Goal: Task Accomplishment & Management: Complete application form

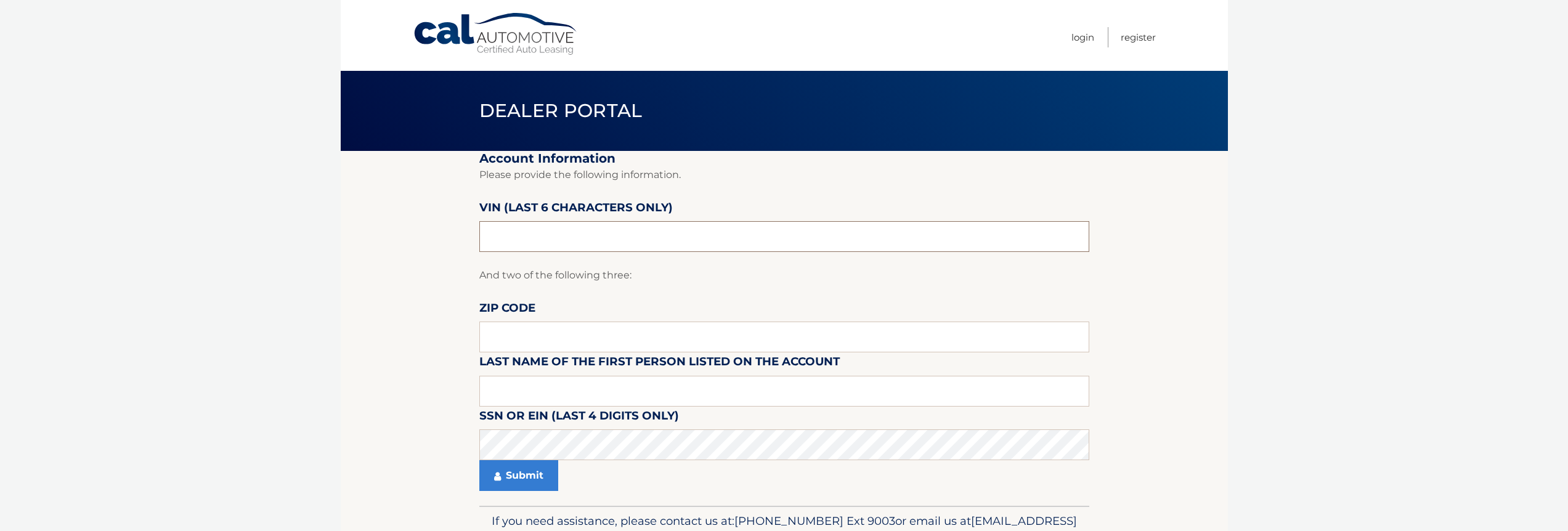
click at [547, 232] on input "text" at bounding box center [784, 237] width 610 height 31
paste input "661234"
type input "661234"
type input "hurst"
click at [590, 331] on input "text" at bounding box center [784, 337] width 610 height 31
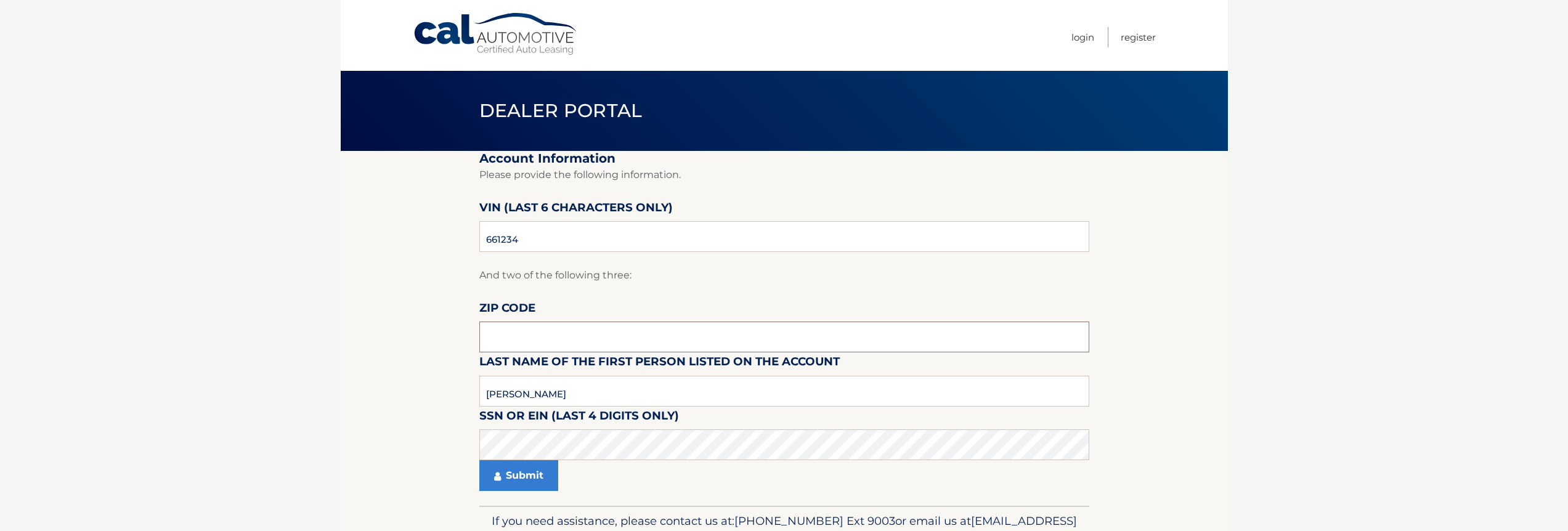
paste input "14701"
type input "14701"
click at [479, 460] on button "Submit" at bounding box center [518, 476] width 79 height 31
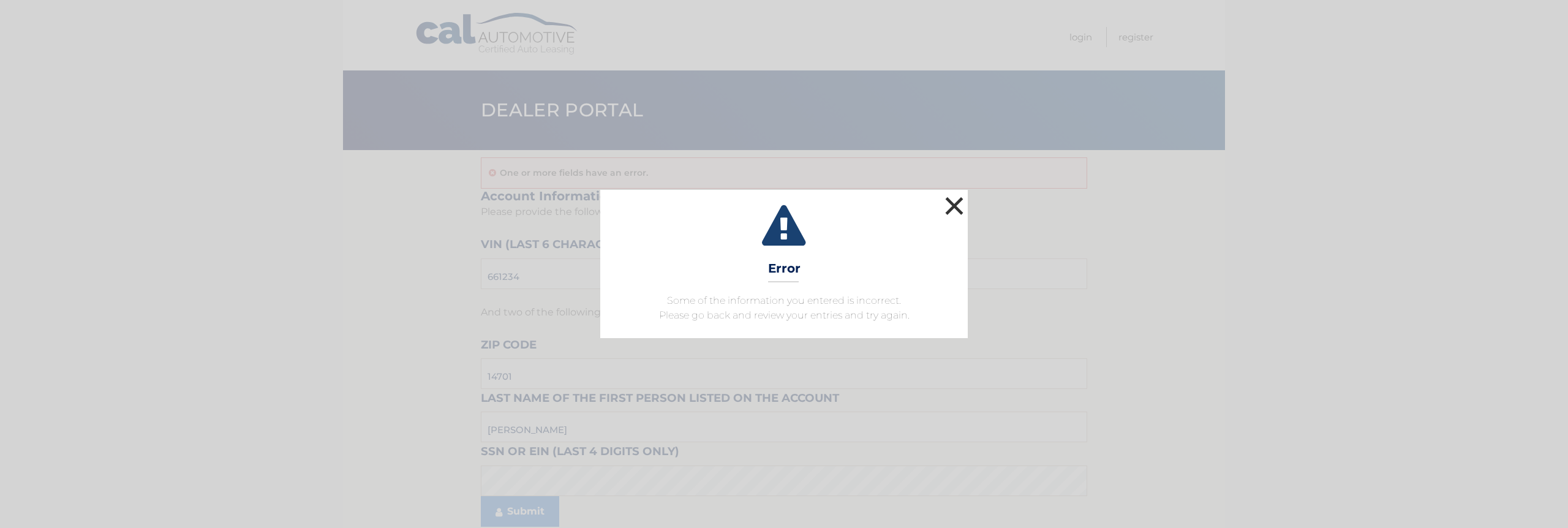
click at [957, 207] on button "×" at bounding box center [953, 205] width 24 height 24
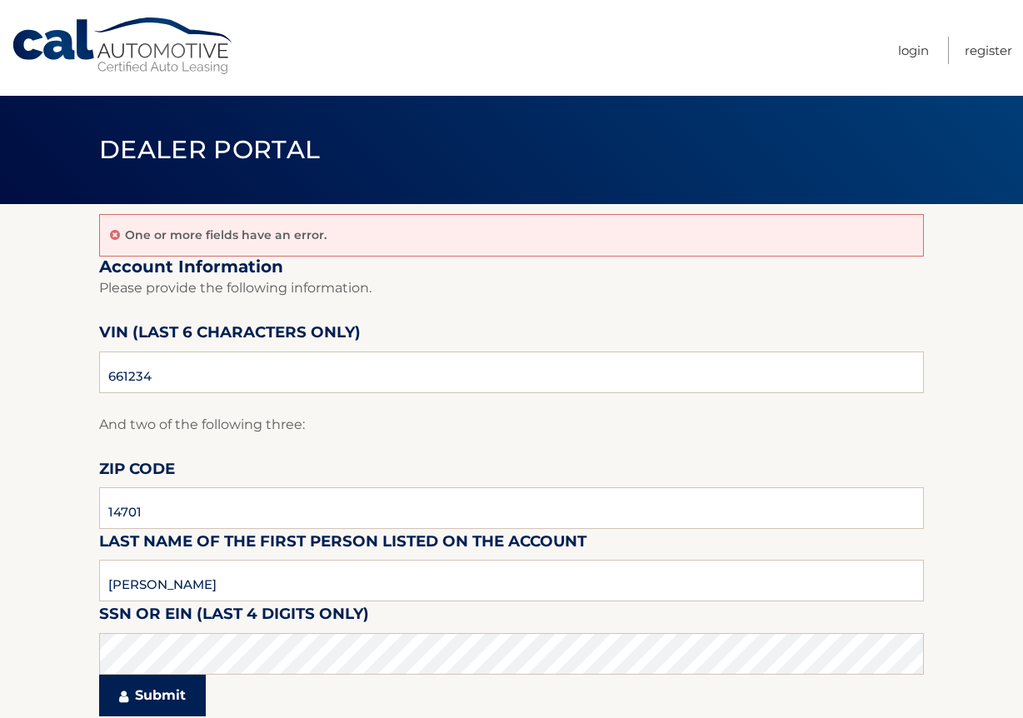
click at [172, 681] on button "Submit" at bounding box center [152, 696] width 107 height 42
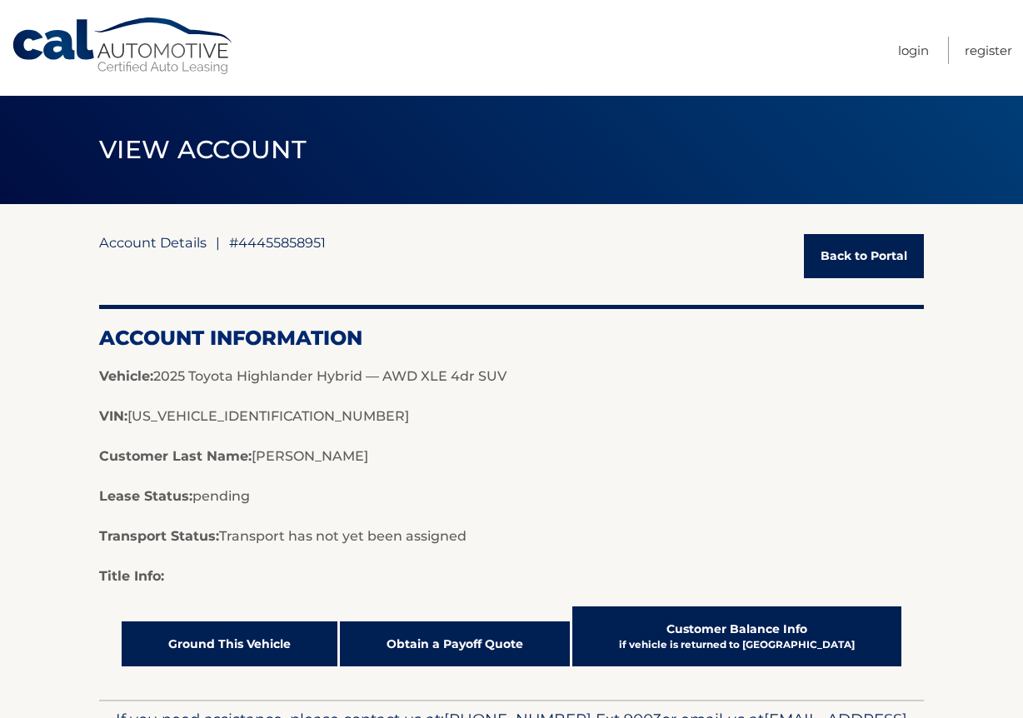
click at [864, 463] on p "Customer Last Name: [PERSON_NAME]" at bounding box center [511, 457] width 825 height 20
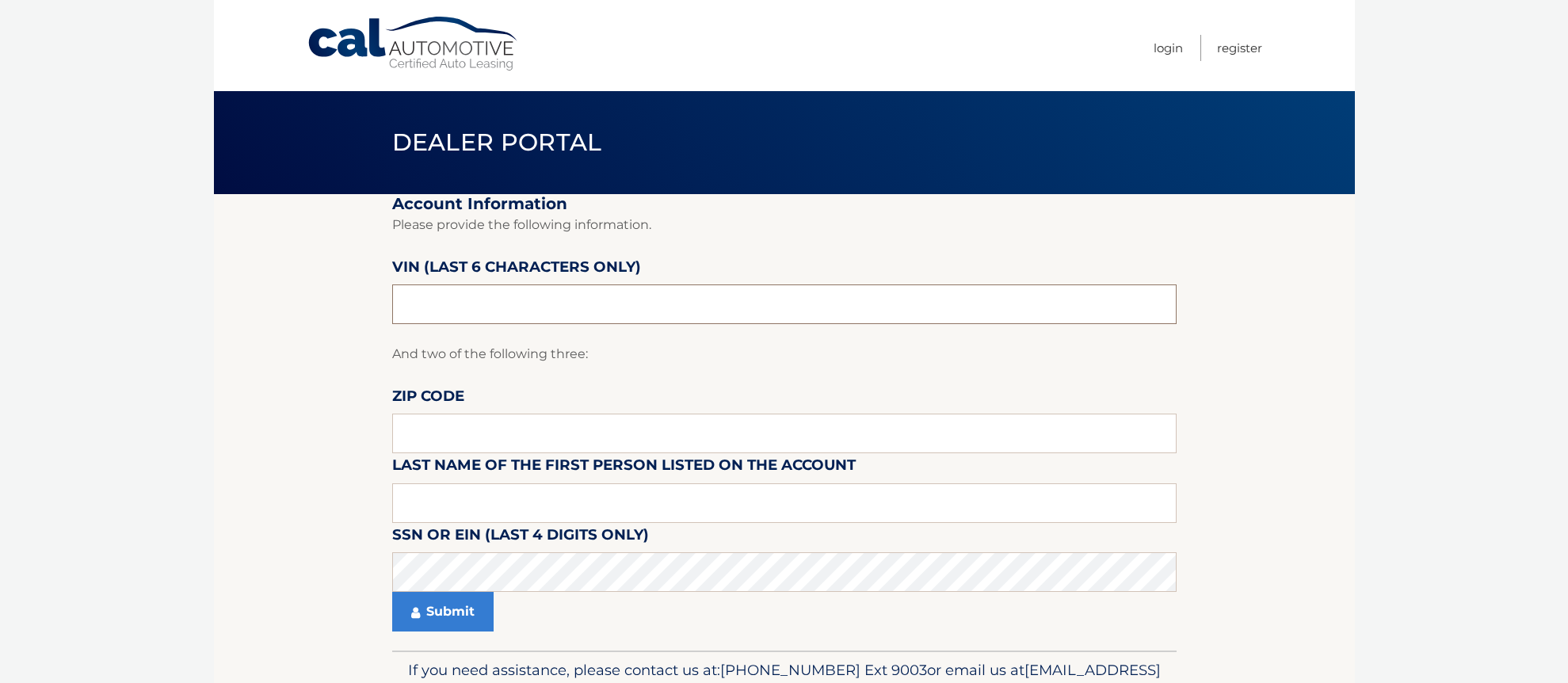
click at [566, 295] on input "text" at bounding box center [784, 304] width 784 height 40
paste input "661234"
type input "661234"
click at [458, 452] on input "text" at bounding box center [784, 434] width 784 height 40
paste input "14701"
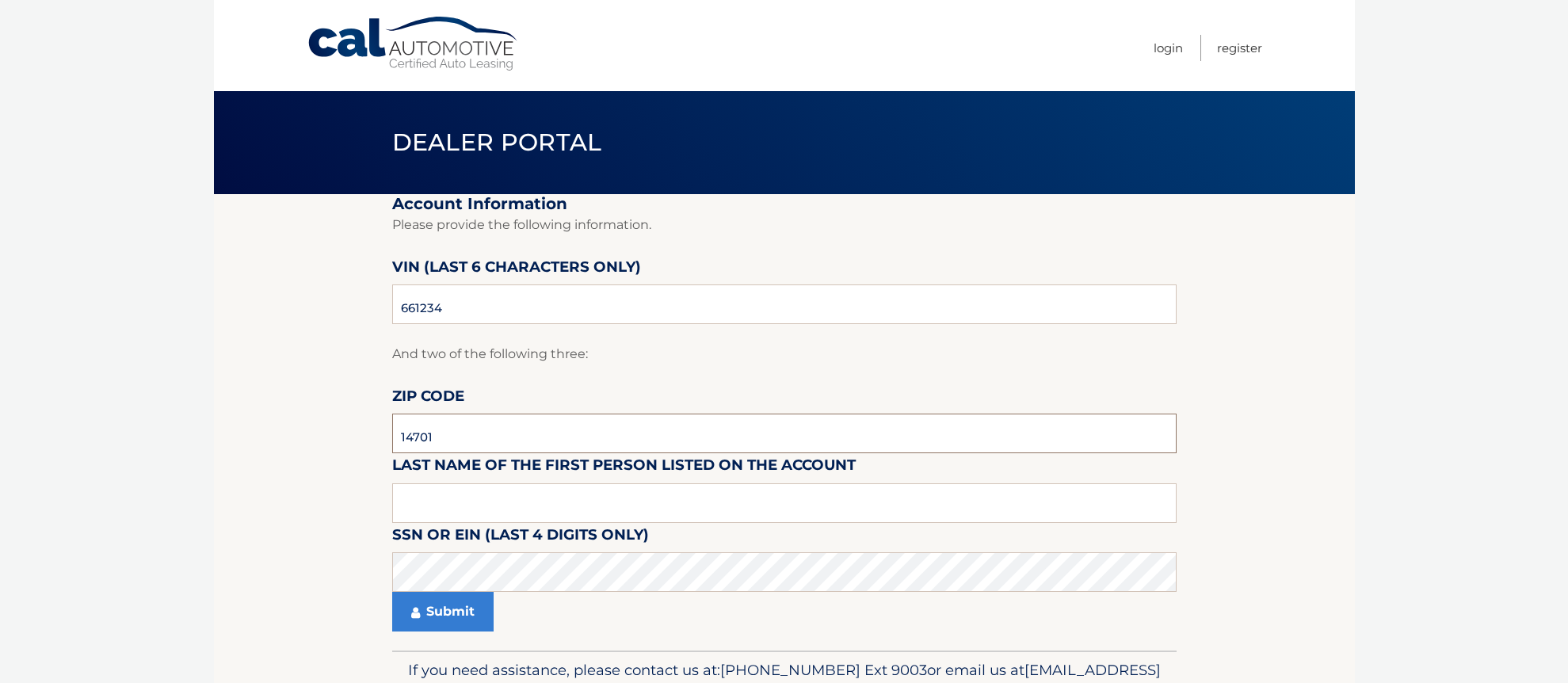
type input "14701"
click at [435, 505] on input "text" at bounding box center [784, 503] width 784 height 40
type input "hurst"
click at [392, 592] on button "Submit" at bounding box center [442, 612] width 102 height 40
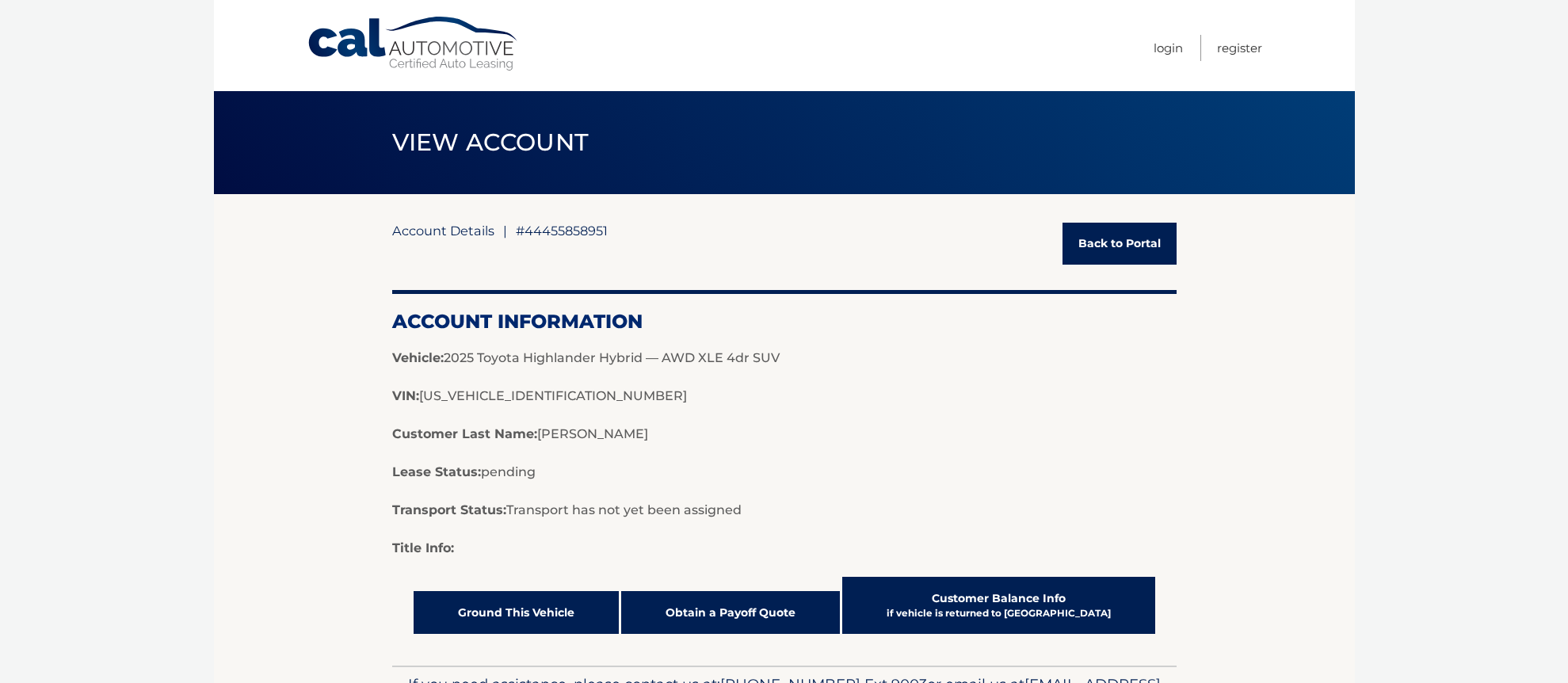
click at [533, 609] on link "Ground This Vehicle" at bounding box center [516, 613] width 205 height 43
click at [765, 618] on link "Obtain a Payoff Quote" at bounding box center [730, 613] width 219 height 43
click at [652, 569] on div "Account Details | #44455858951 Back to Portal Account Information Vehicle: 2025…" at bounding box center [784, 428] width 784 height 411
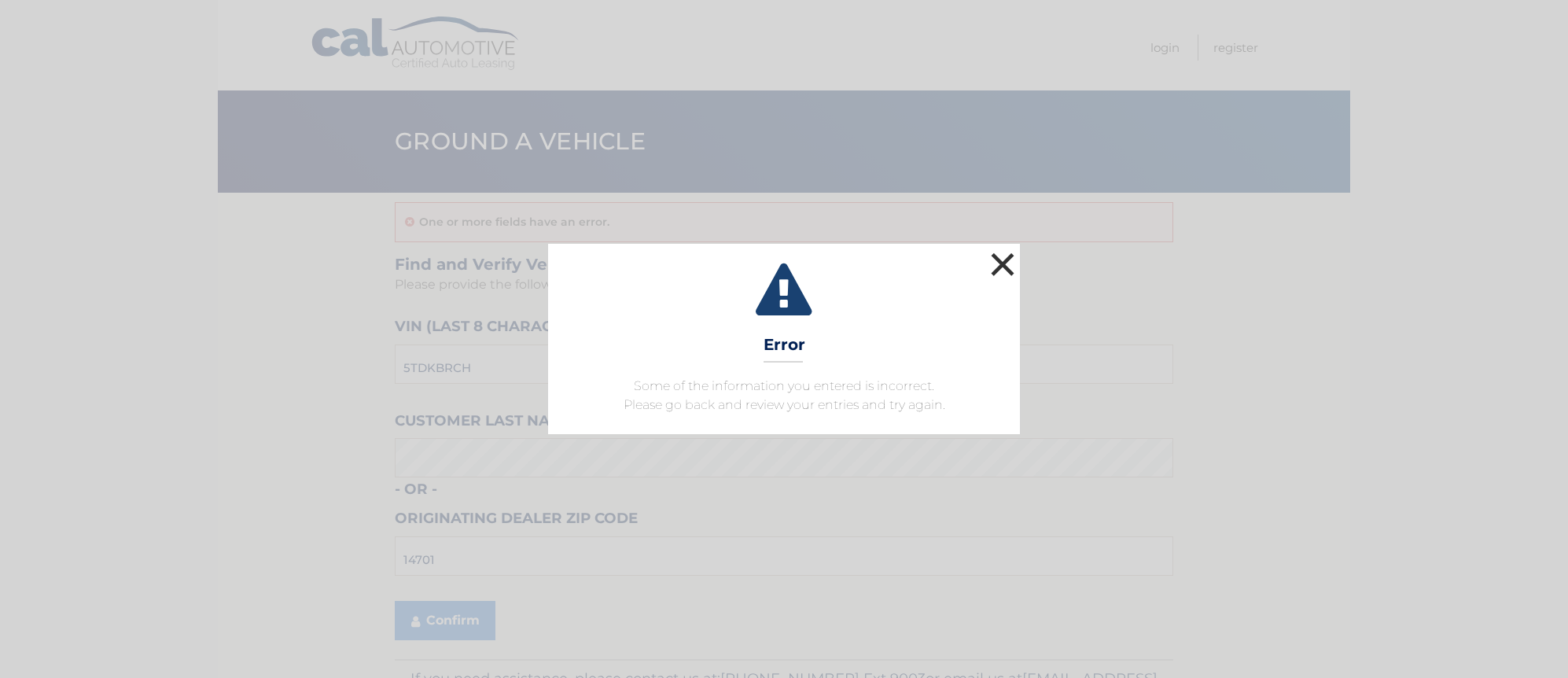
click at [1008, 255] on button "×" at bounding box center [1003, 263] width 31 height 31
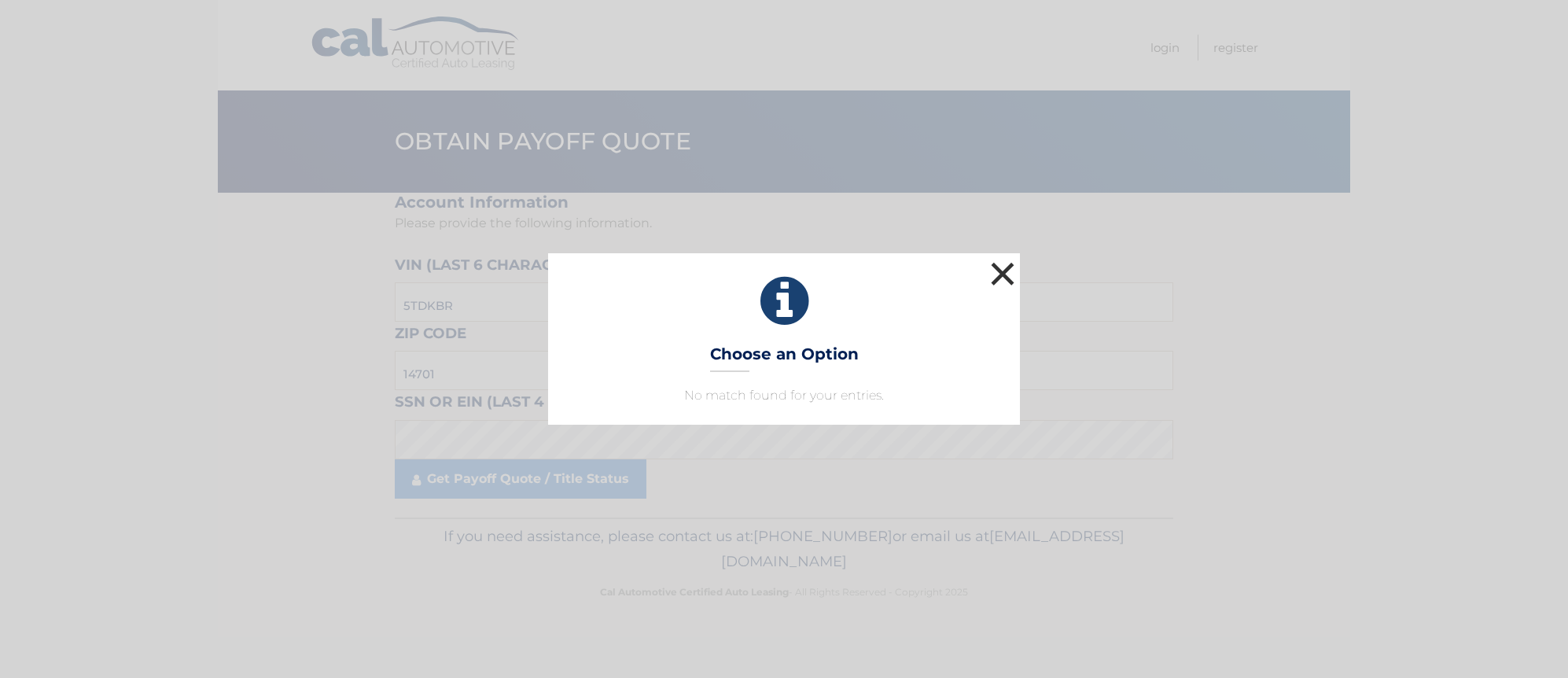
click at [997, 281] on button "×" at bounding box center [1003, 273] width 31 height 31
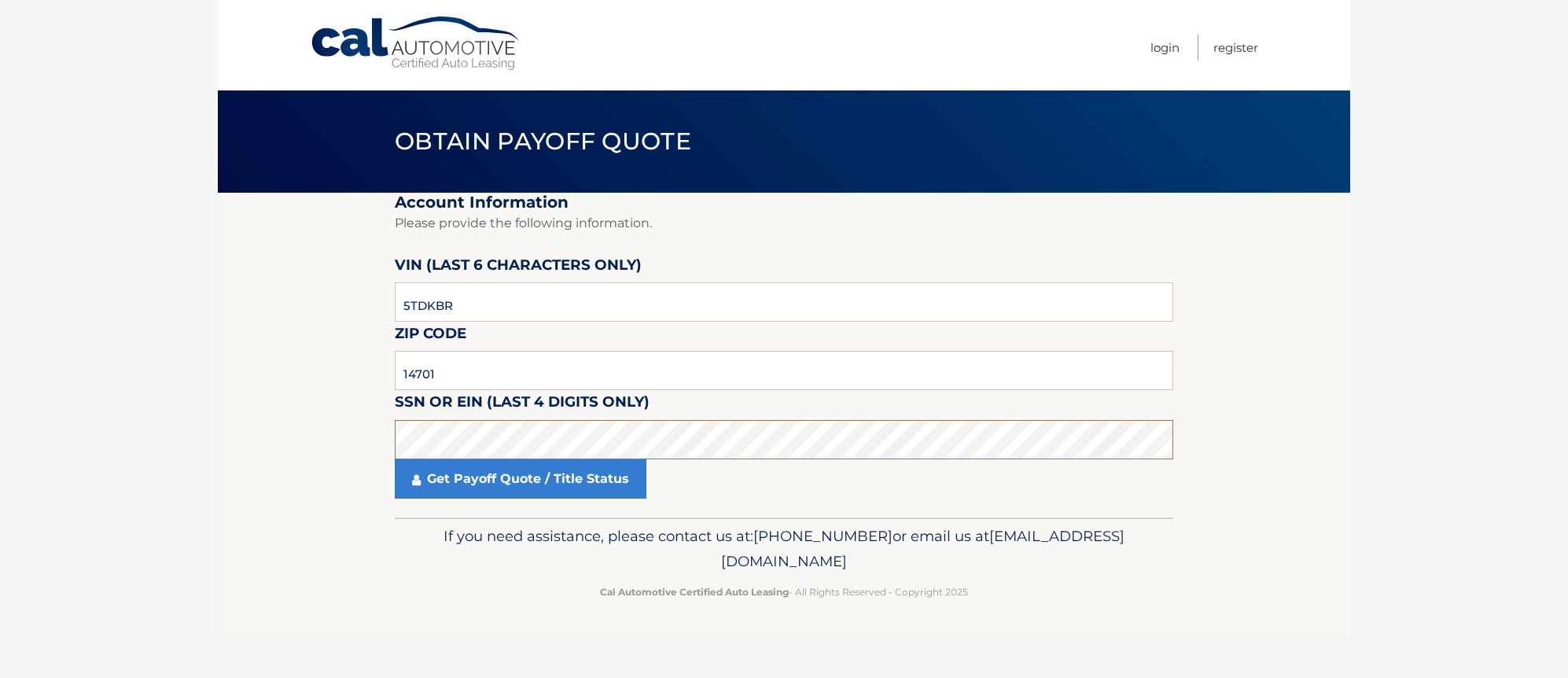
click at [393, 442] on section "Account Information Please provide the following information. VIN (last 6 chara…" at bounding box center [784, 355] width 1133 height 325
click at [808, 226] on p "Please provide the following information." at bounding box center [784, 223] width 779 height 22
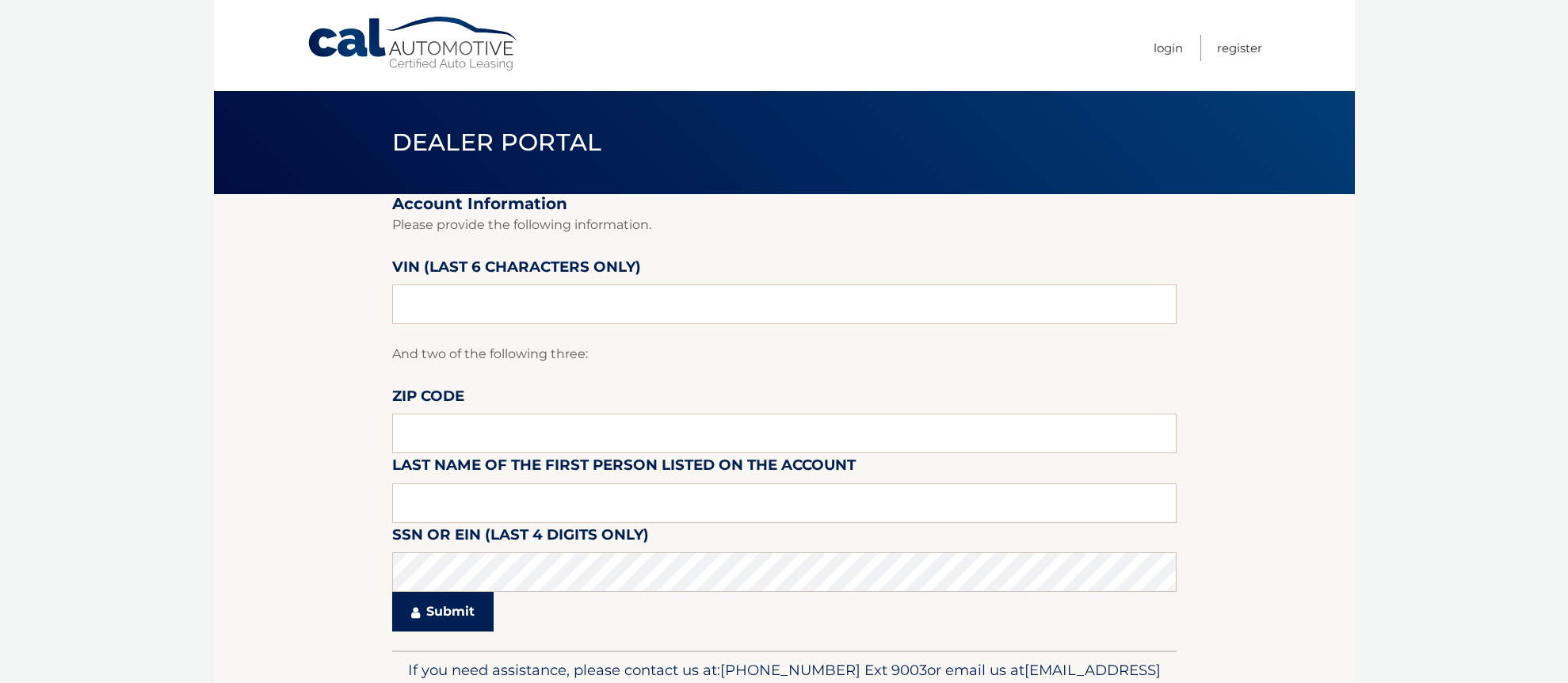
click at [477, 592] on button "Submit" at bounding box center [442, 612] width 102 height 40
click at [462, 432] on input "14701" at bounding box center [784, 434] width 784 height 40
click at [437, 608] on button "Submit" at bounding box center [442, 612] width 102 height 40
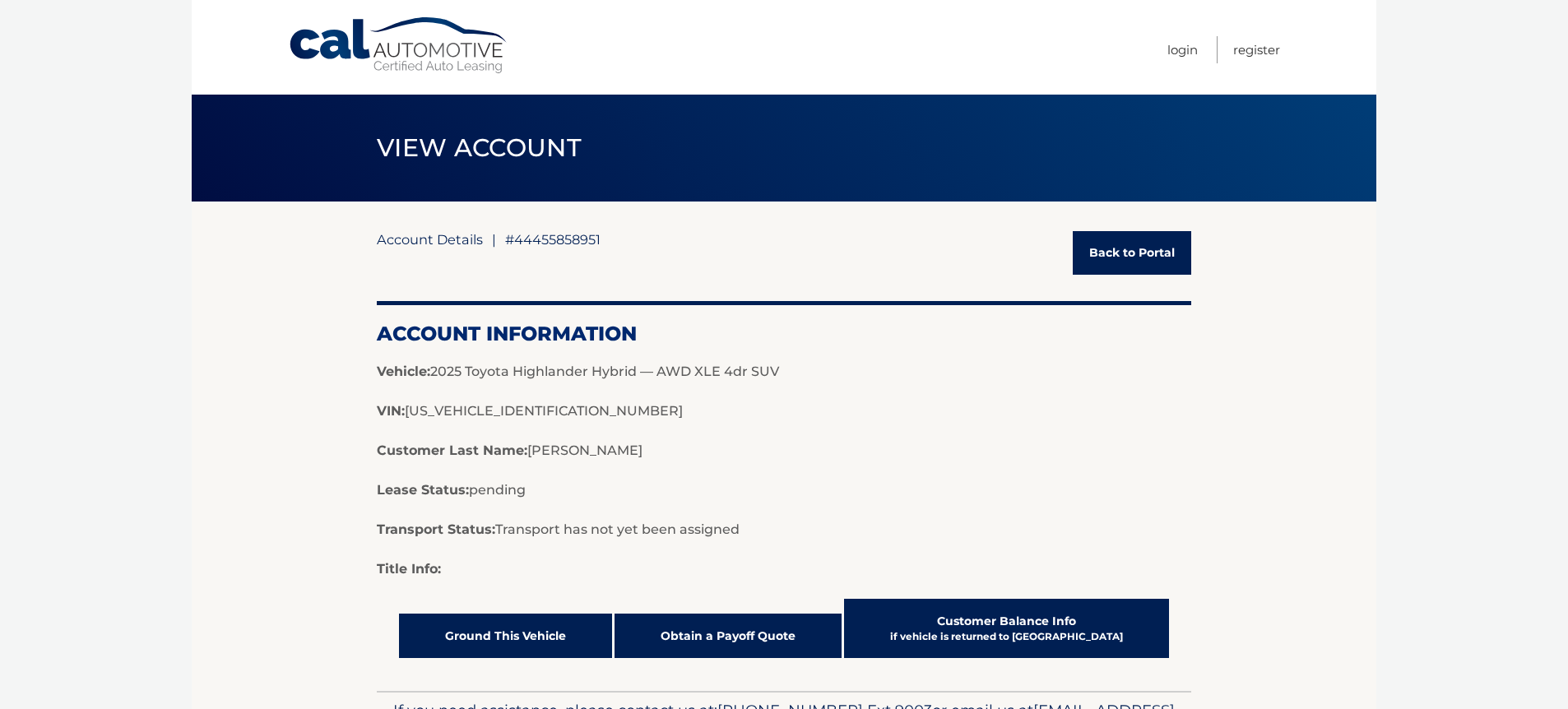
click at [643, 381] on p "Vehicle: 2025 Toyota Highlander Hybrid — AWD XLE 4dr SUV" at bounding box center [784, 372] width 815 height 20
click at [871, 274] on div "Account Details | #44455858951 Back to Portal" at bounding box center [784, 253] width 815 height 43
click at [835, 552] on div "Account Information Vehicle: 2025 Toyota Highlander Hybrid — AWD XLE 4dr SUV VI…" at bounding box center [784, 440] width 815 height 278
